Goal: Task Accomplishment & Management: Manage account settings

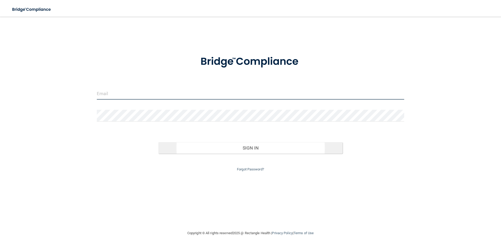
type input "[PERSON_NAME][EMAIL_ADDRESS][DOMAIN_NAME]"
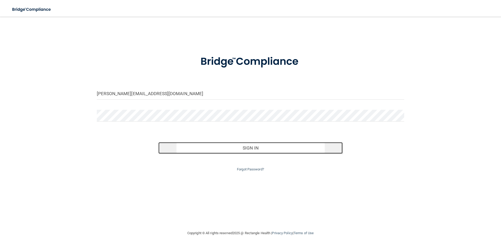
click at [223, 146] on button "Sign In" at bounding box center [251, 147] width 185 height 11
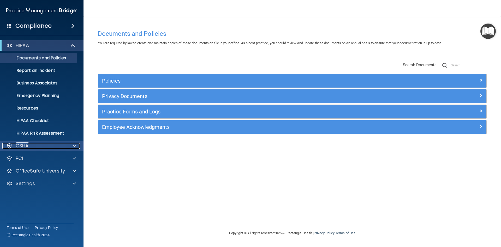
click at [25, 144] on p "OSHA" at bounding box center [22, 146] width 13 height 6
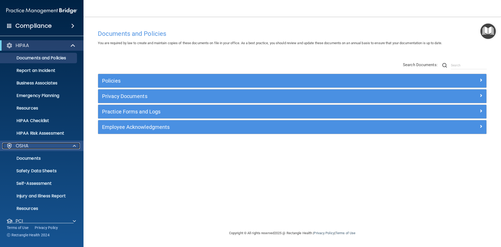
click at [25, 144] on p "OSHA" at bounding box center [22, 146] width 13 height 6
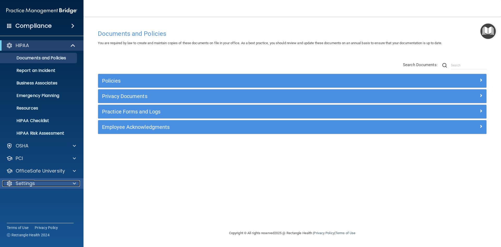
click at [23, 183] on p "Settings" at bounding box center [25, 183] width 19 height 6
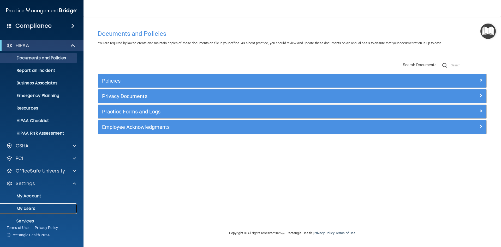
click at [31, 207] on p "My Users" at bounding box center [38, 208] width 71 height 5
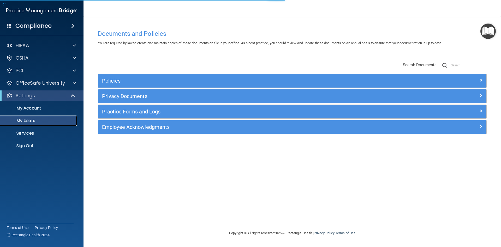
select select "20"
